Goal: Find specific page/section: Find specific page/section

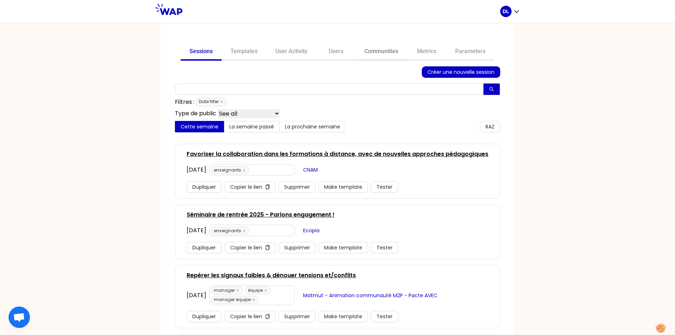
click at [382, 54] on link "Communities" at bounding box center [382, 51] width 52 height 17
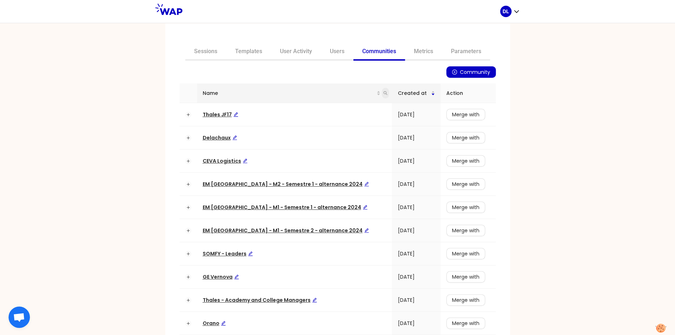
click at [384, 94] on icon "search" at bounding box center [386, 93] width 4 height 4
type input "learning"
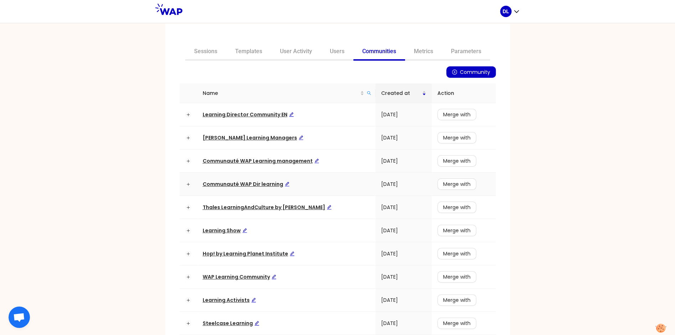
click at [243, 183] on span "Communauté WAP Dir learning" at bounding box center [246, 183] width 87 height 7
